Goal: Entertainment & Leisure: Consume media (video, audio)

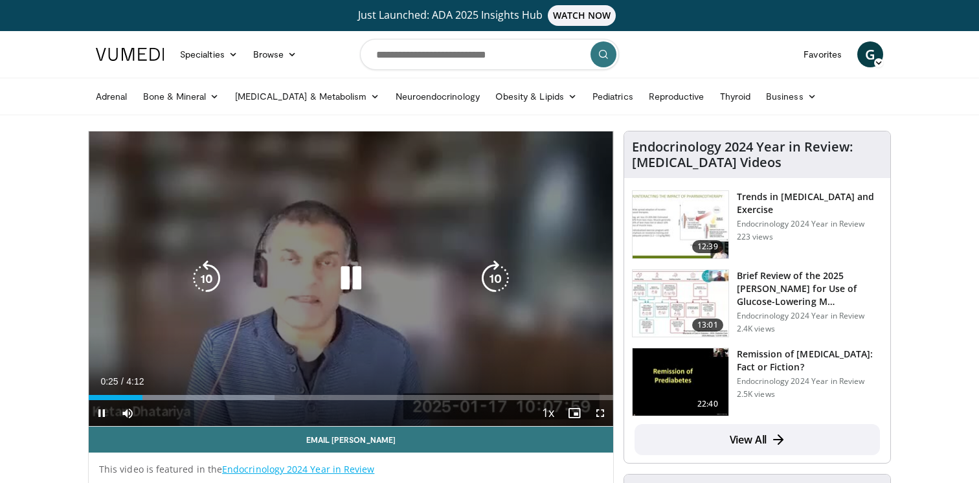
click at [346, 275] on icon "Video Player" at bounding box center [351, 278] width 36 height 36
click at [342, 279] on icon "Video Player" at bounding box center [351, 278] width 36 height 36
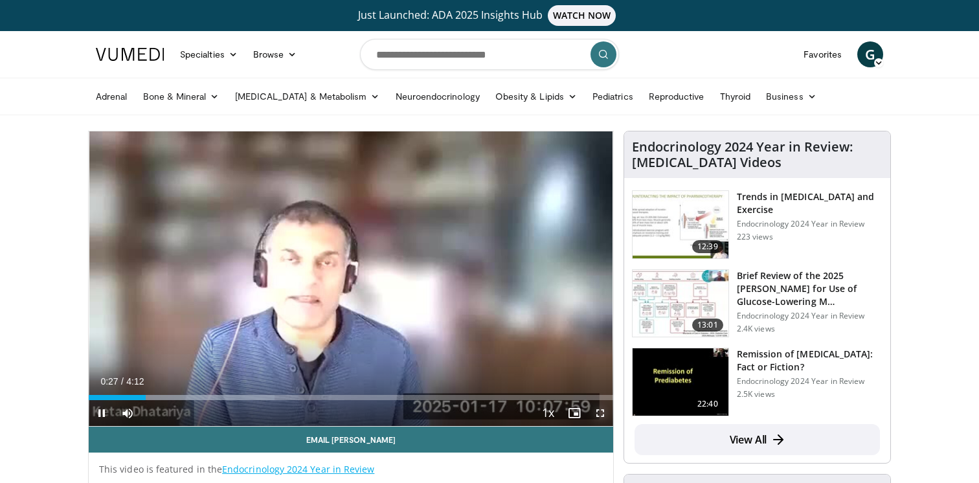
click at [599, 415] on span "Video Player" at bounding box center [601, 413] width 26 height 26
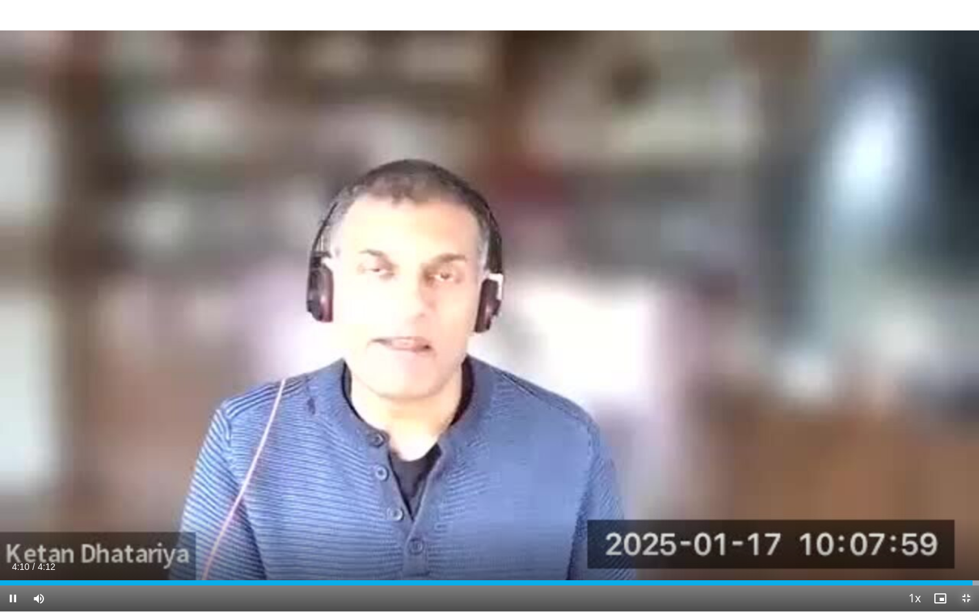
click at [965, 483] on span "Video Player" at bounding box center [966, 599] width 26 height 26
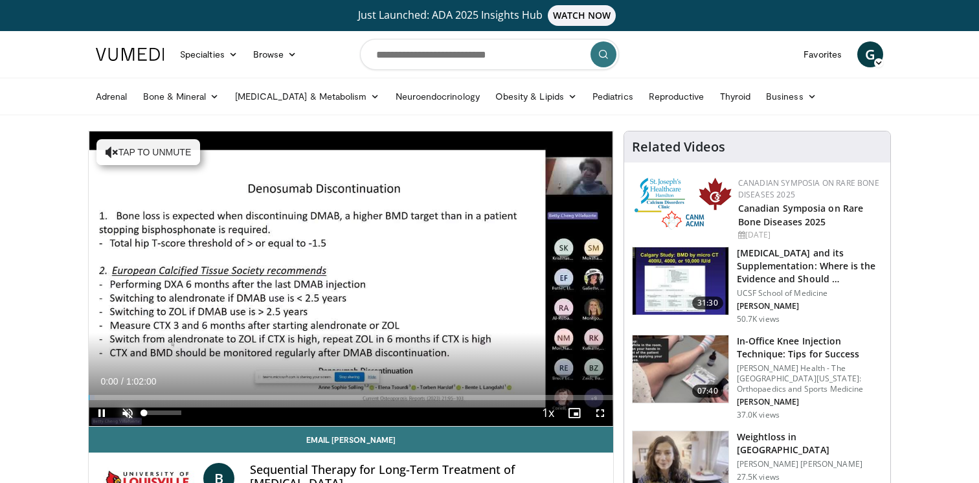
click at [130, 417] on span "Video Player" at bounding box center [128, 413] width 26 height 26
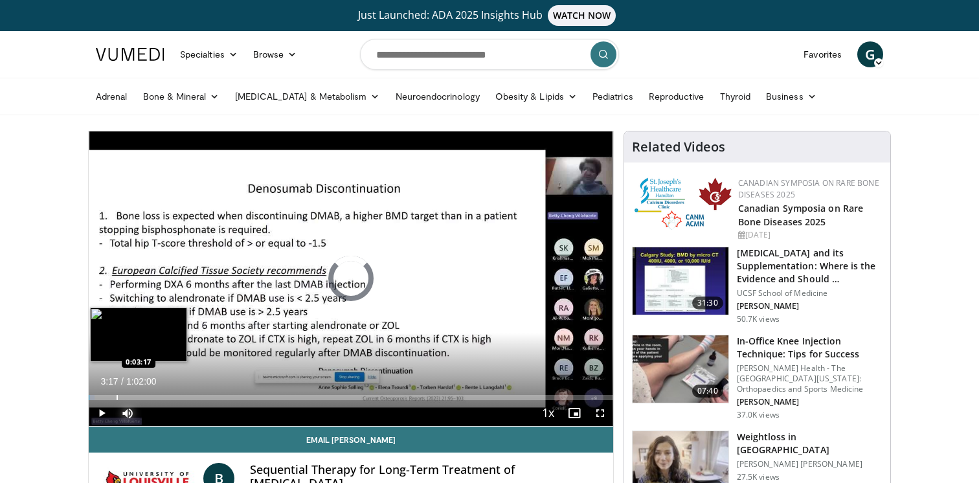
click at [117, 396] on div "Progress Bar" at bounding box center [117, 397] width 1 height 5
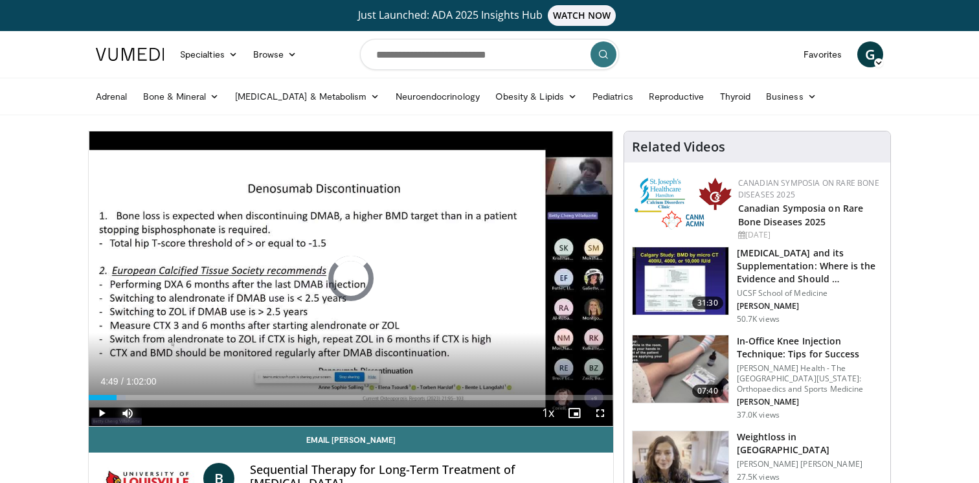
click at [130, 396] on div "Progress Bar" at bounding box center [130, 397] width 1 height 5
click at [599, 411] on span "Video Player" at bounding box center [601, 413] width 26 height 26
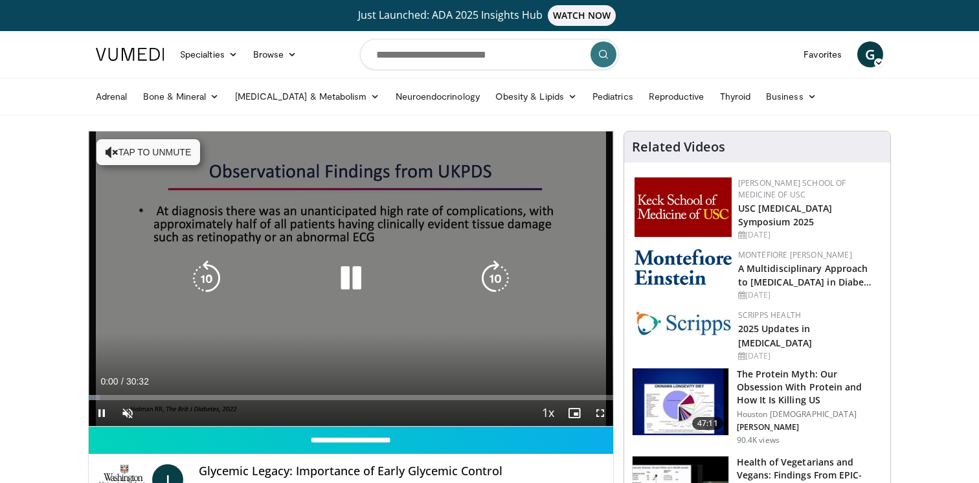
click at [135, 152] on button "Tap to unmute" at bounding box center [149, 152] width 104 height 26
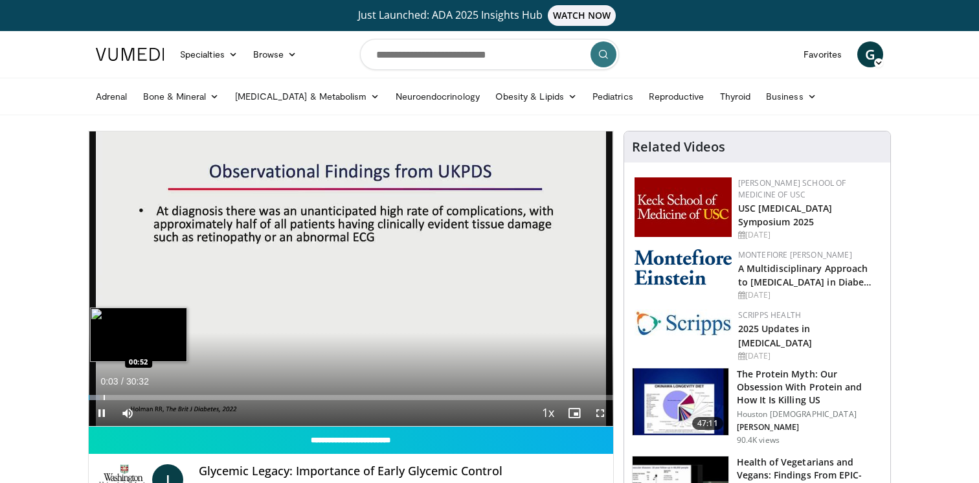
click at [104, 398] on div "Progress Bar" at bounding box center [104, 397] width 1 height 5
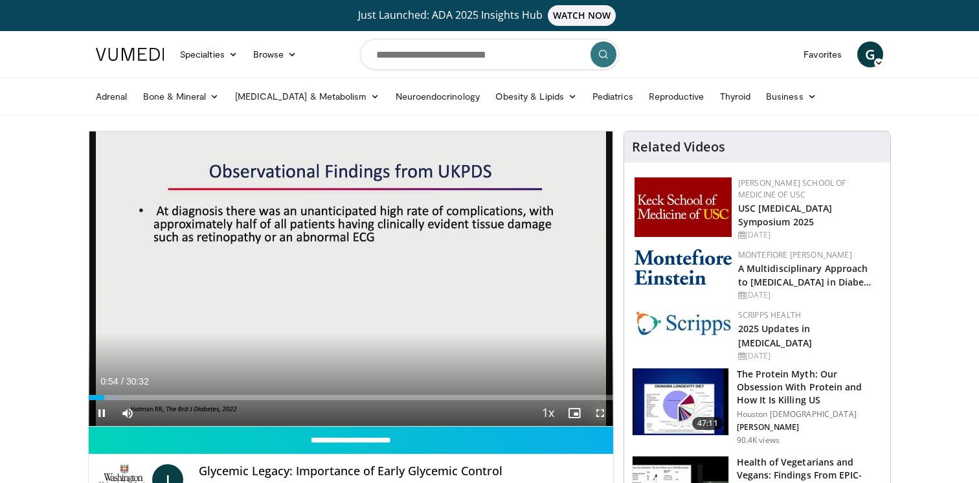
click at [600, 410] on span "Video Player" at bounding box center [601, 413] width 26 height 26
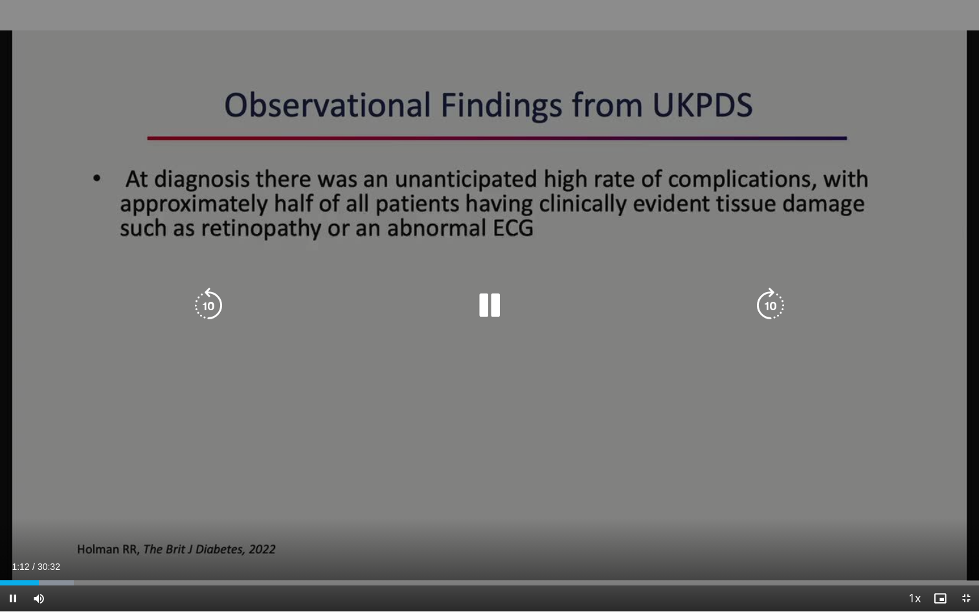
click at [768, 306] on icon "Video Player" at bounding box center [771, 306] width 36 height 36
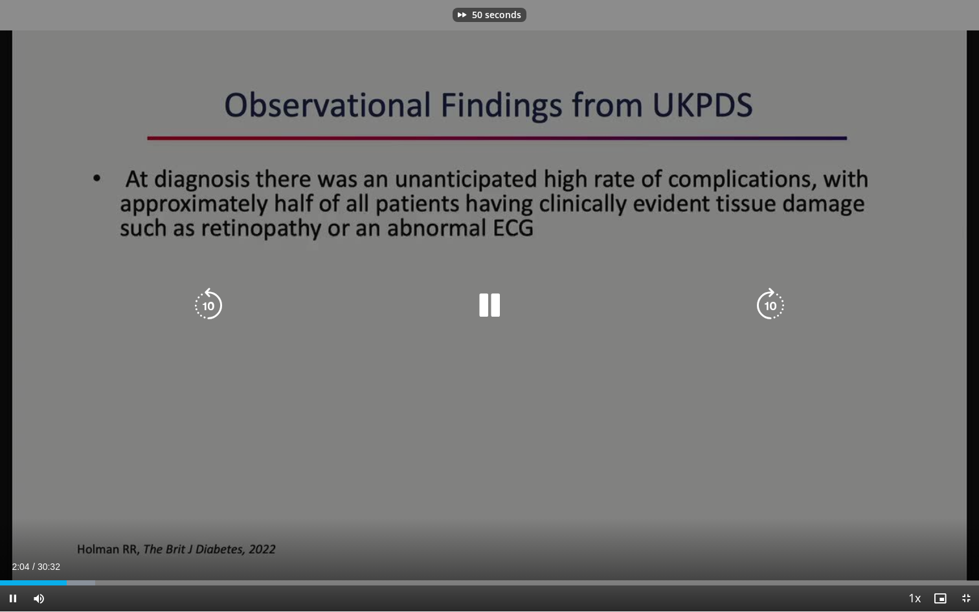
click at [768, 306] on icon "Video Player" at bounding box center [771, 306] width 36 height 36
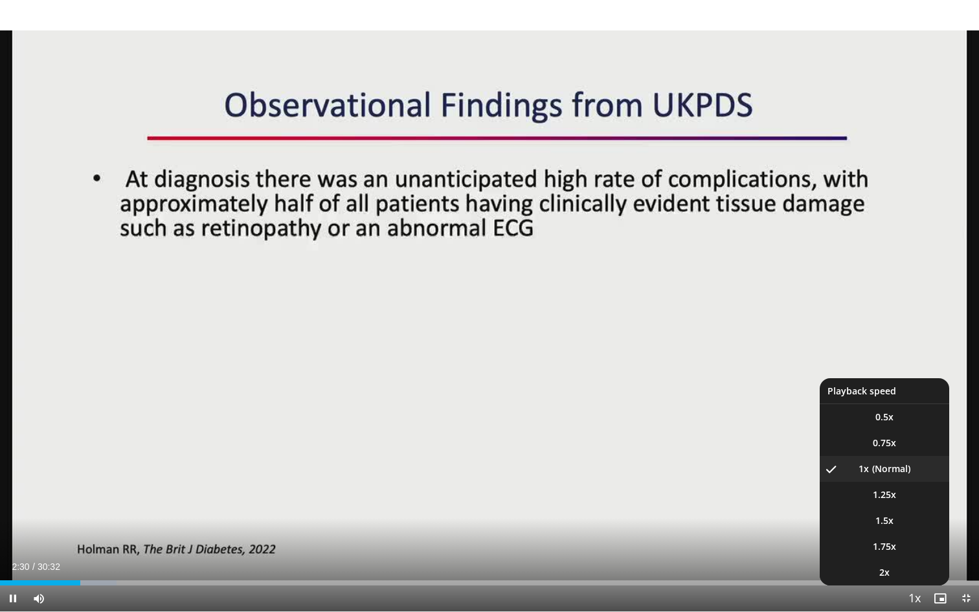
click at [917, 483] on span "Video Player" at bounding box center [915, 599] width 18 height 26
click at [889, 483] on span "1.25x" at bounding box center [884, 494] width 23 height 13
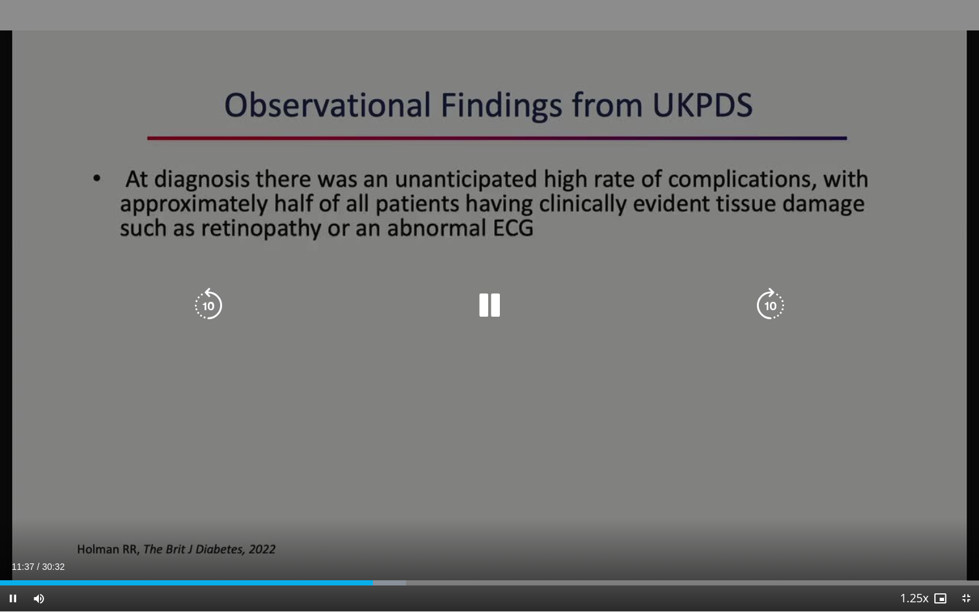
click at [222, 483] on div "70 seconds Tap to unmute" at bounding box center [489, 305] width 979 height 611
click at [491, 304] on icon "Video Player" at bounding box center [490, 306] width 36 height 36
